Goal: Communication & Community: Ask a question

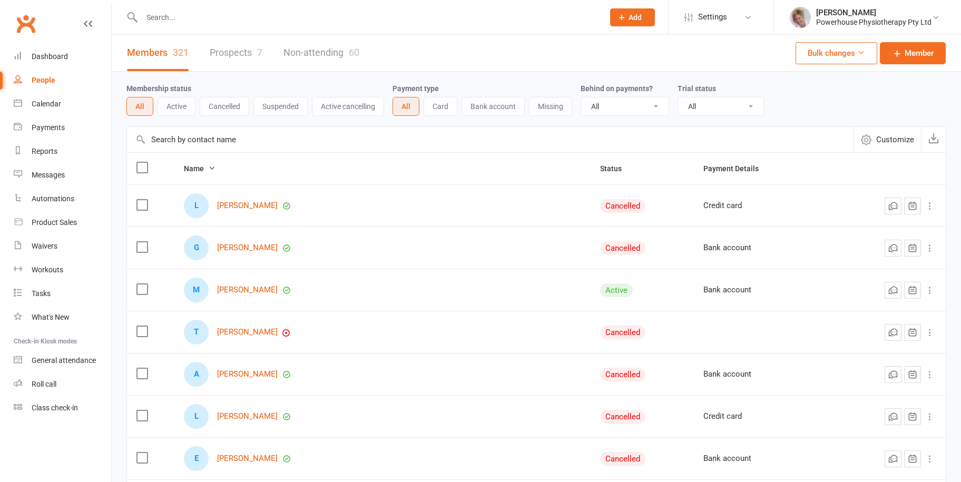
select select "100"
click at [48, 133] on link "Payments" at bounding box center [62, 128] width 97 height 24
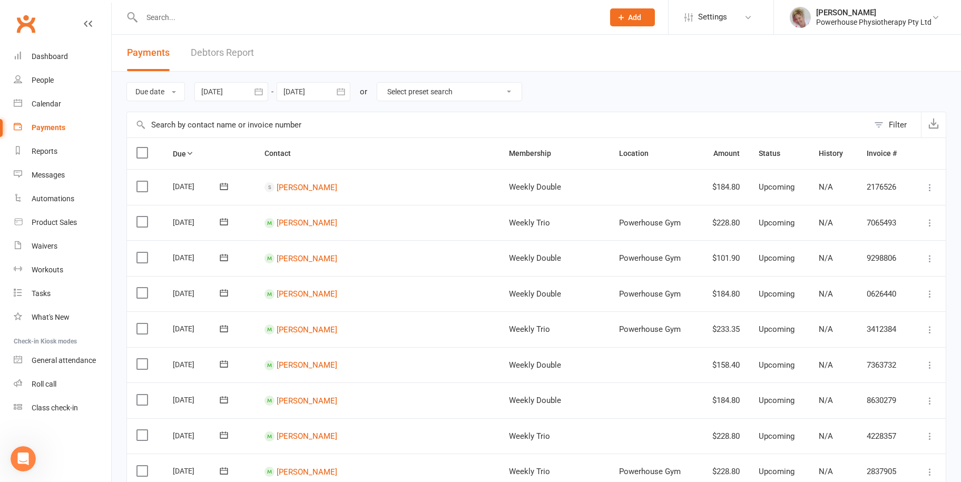
click at [224, 48] on link "Debtors Report" at bounding box center [222, 53] width 63 height 36
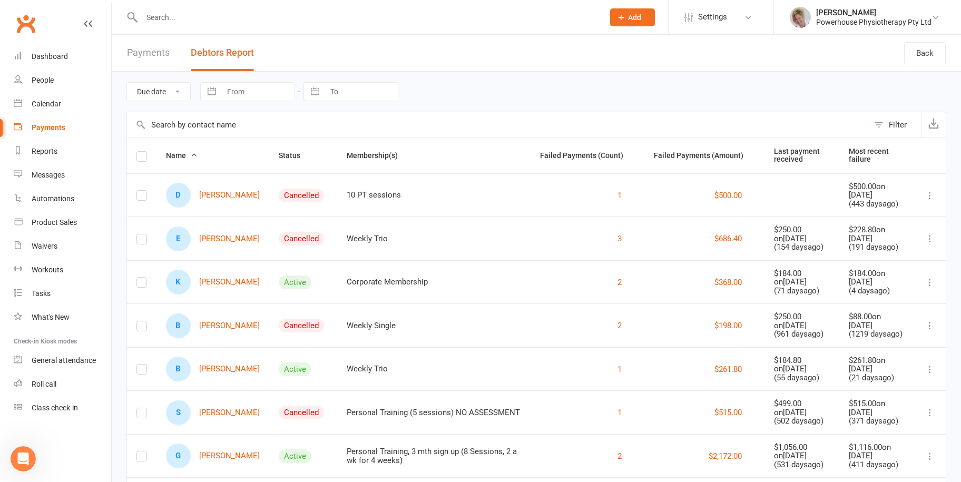
click at [147, 51] on link "Payments" at bounding box center [148, 53] width 43 height 36
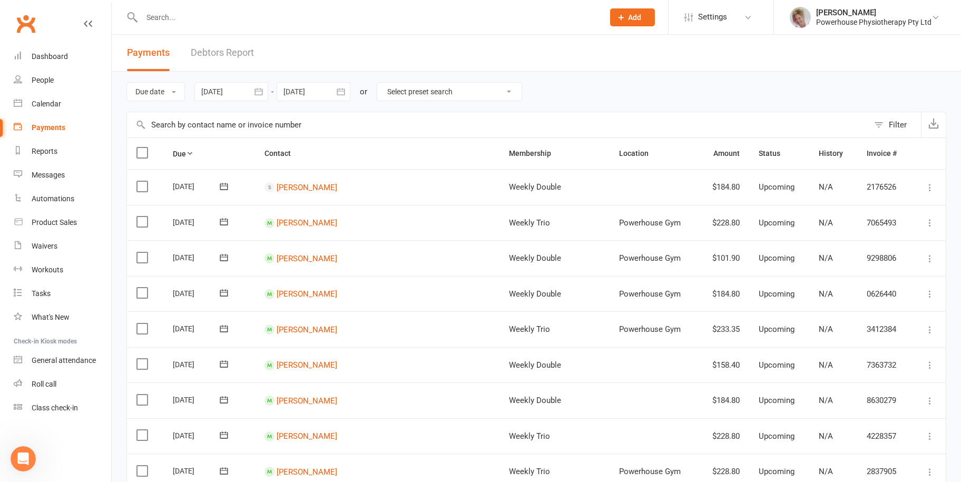
click at [516, 88] on select "Select preset search All failures All skipped payments All pending payments Suc…" at bounding box center [449, 92] width 144 height 18
click at [586, 96] on div "Due date Due date Date paid Date failed Date settled [DATE] [DATE] Sun Mon Tue …" at bounding box center [535, 92] width 819 height 40
click at [932, 19] on icon at bounding box center [935, 17] width 8 height 8
click at [747, 13] on icon at bounding box center [748, 17] width 8 height 8
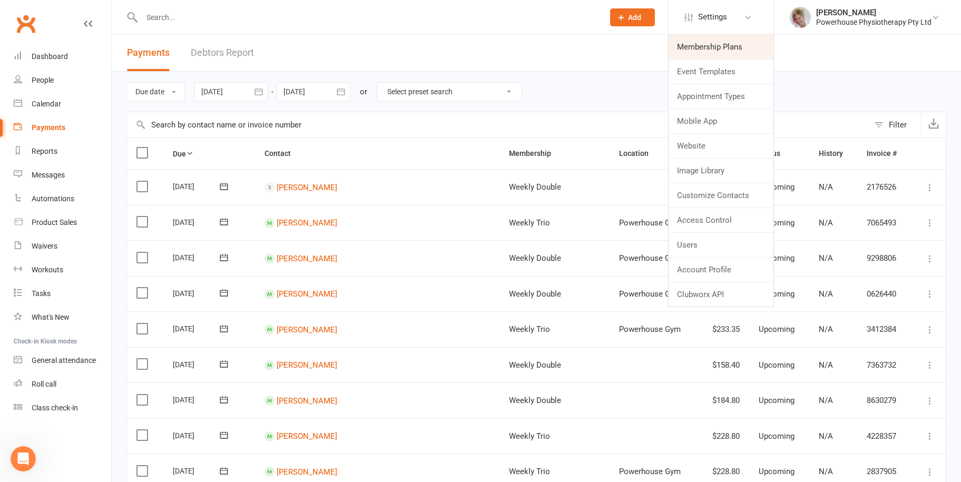
click at [737, 53] on link "Membership Plans" at bounding box center [720, 47] width 105 height 24
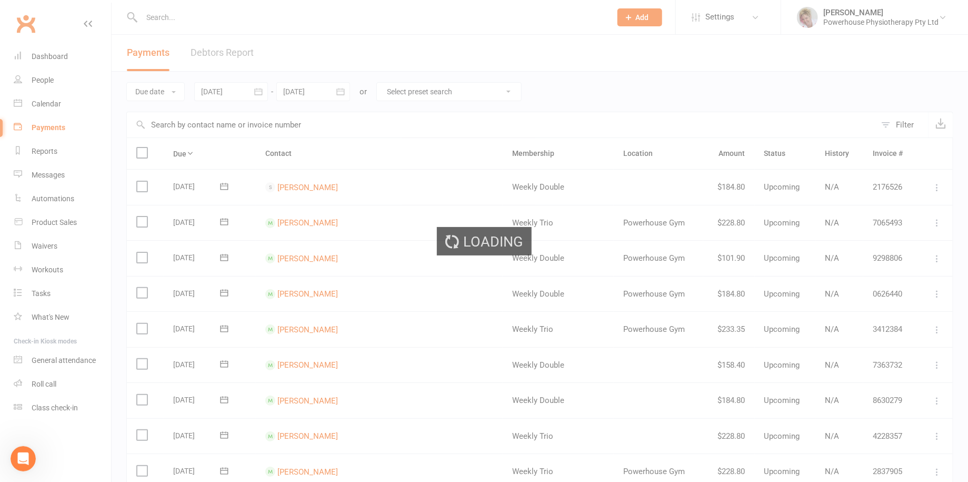
select select "100"
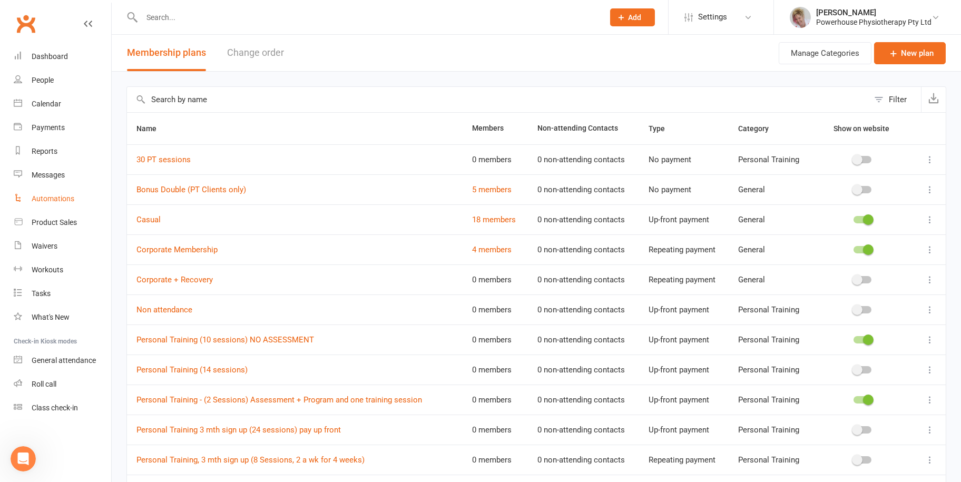
click at [46, 197] on div "Automations" at bounding box center [53, 198] width 43 height 8
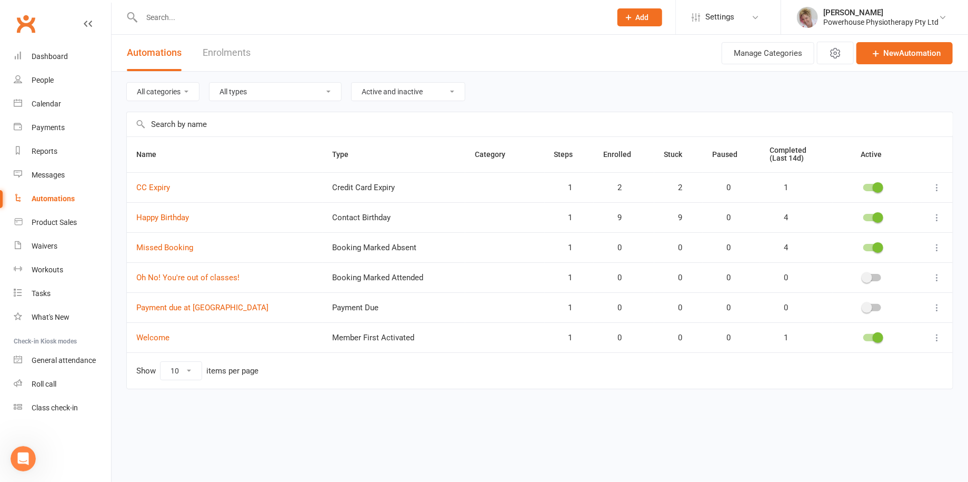
click at [324, 91] on select "All types Booking Cancelled Booking Due Booking Late-Cancelled Booking Marked A…" at bounding box center [276, 92] width 132 height 18
click at [601, 81] on div "All categories All types Booking Cancelled Booking Due Booking Late-Cancelled B…" at bounding box center [539, 92] width 827 height 40
click at [47, 78] on div "People" at bounding box center [43, 80] width 22 height 8
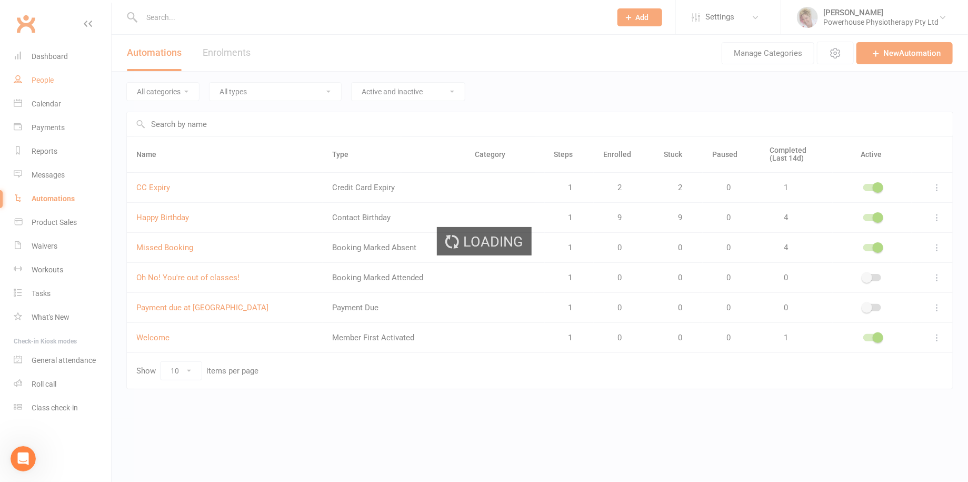
select select "100"
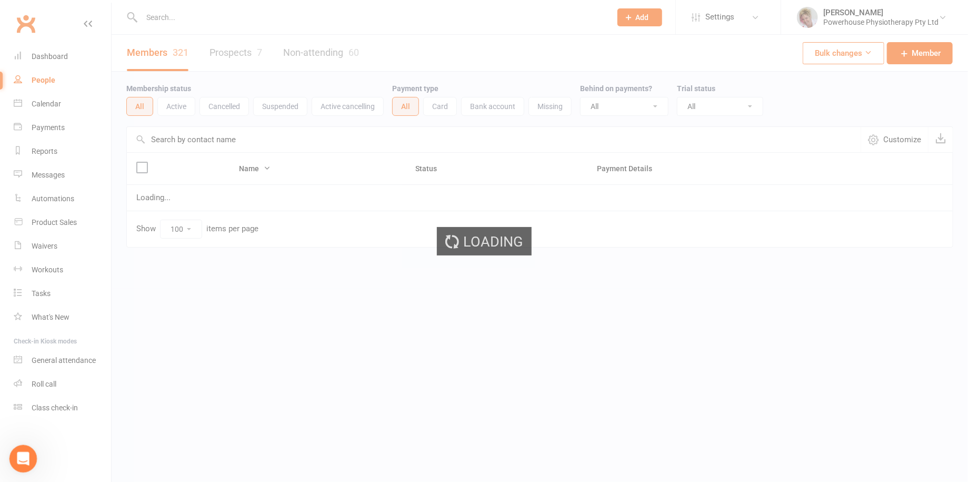
click at [28, 455] on icon "Open Intercom Messenger" at bounding box center [21, 457] width 17 height 17
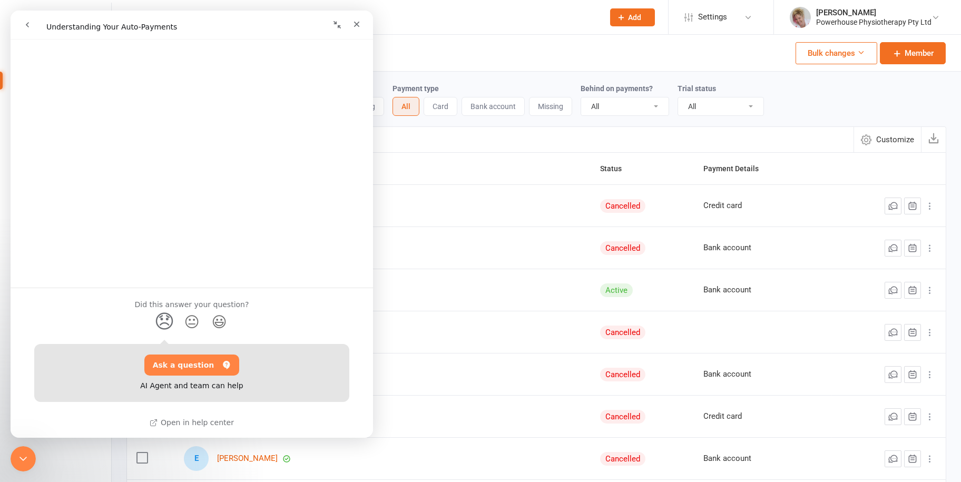
click at [21, 19] on button "go back" at bounding box center [27, 25] width 20 height 20
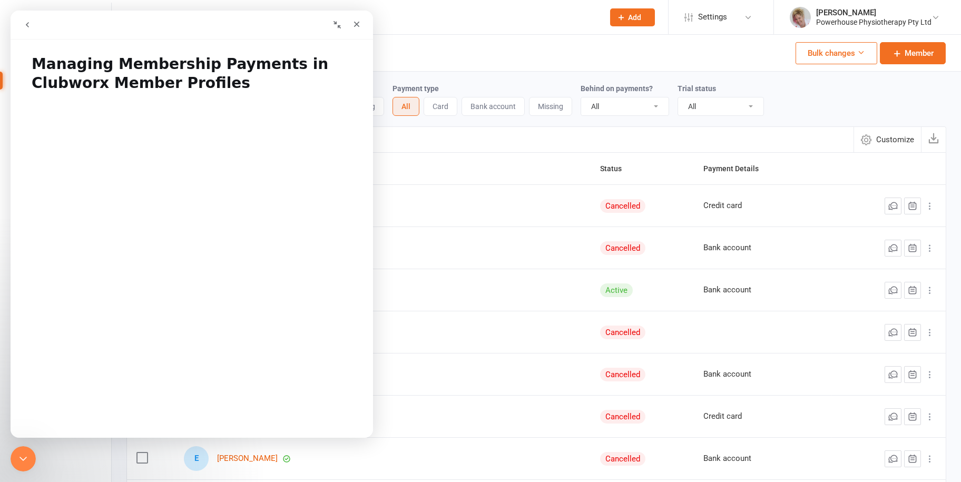
click at [25, 19] on button "go back" at bounding box center [27, 25] width 20 height 20
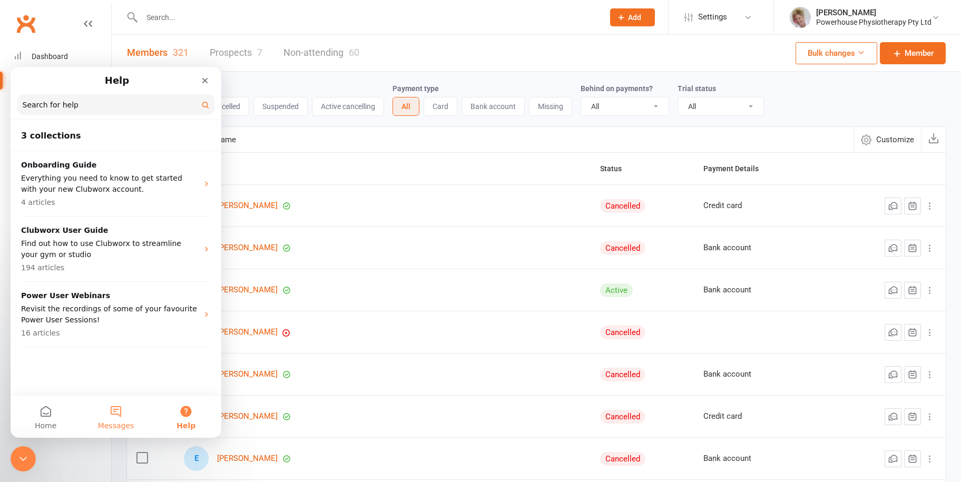
click at [118, 416] on button "Messages" at bounding box center [116, 416] width 70 height 42
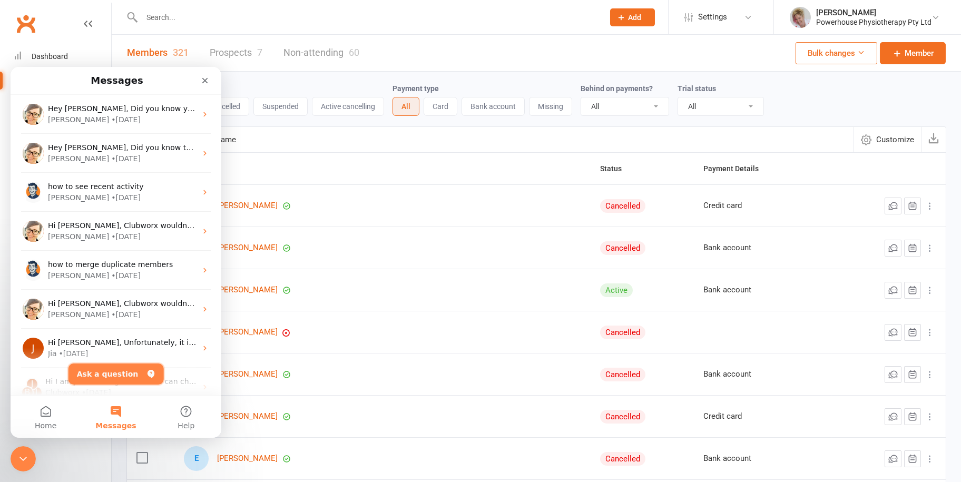
click at [116, 372] on button "Ask a question" at bounding box center [115, 373] width 95 height 21
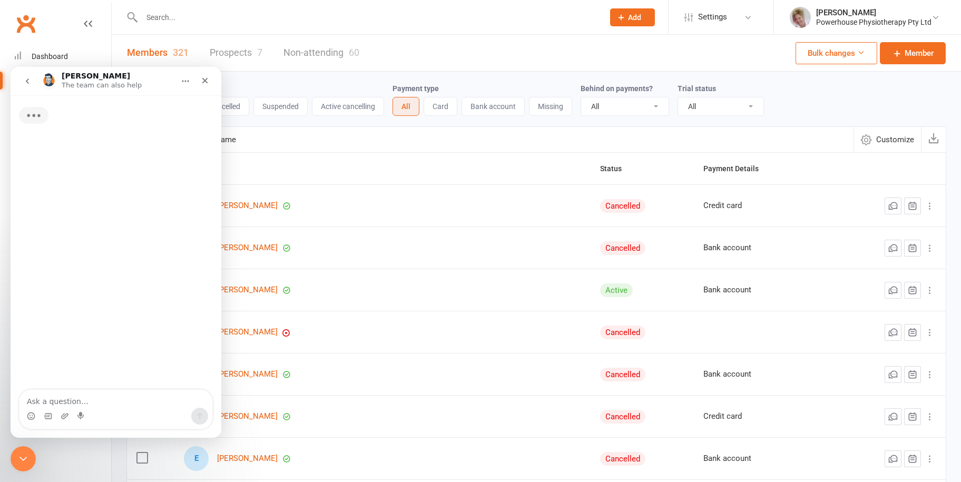
click at [96, 405] on textarea "Ask a question…" at bounding box center [115, 399] width 193 height 18
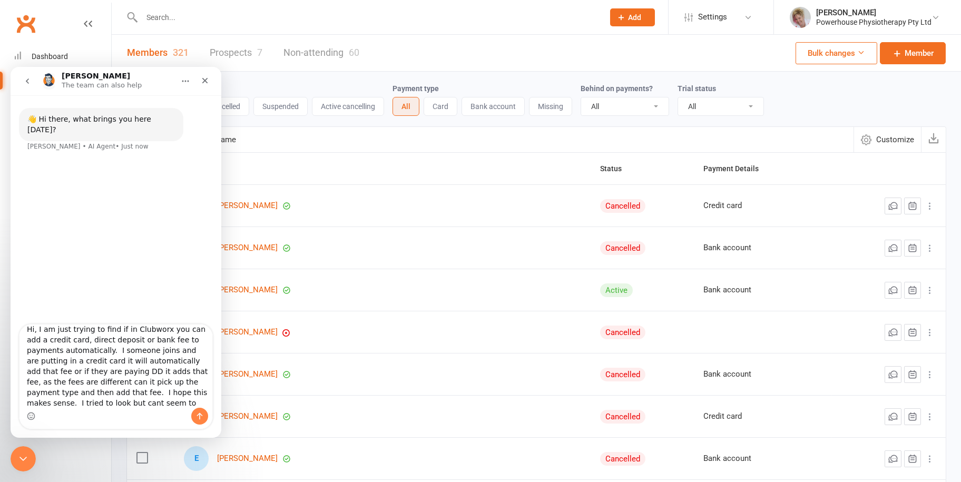
scroll to position [17, 0]
type textarea "Hi, I am just trying to find if in Clubworx you can add a credit card, direct d…"
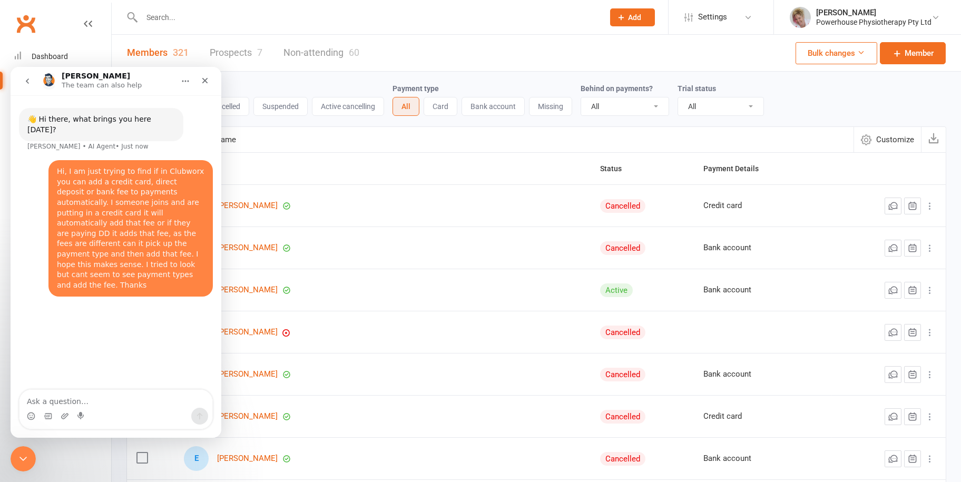
scroll to position [0, 0]
click at [445, 31] on div at bounding box center [361, 17] width 470 height 34
